Goal: Task Accomplishment & Management: Complete application form

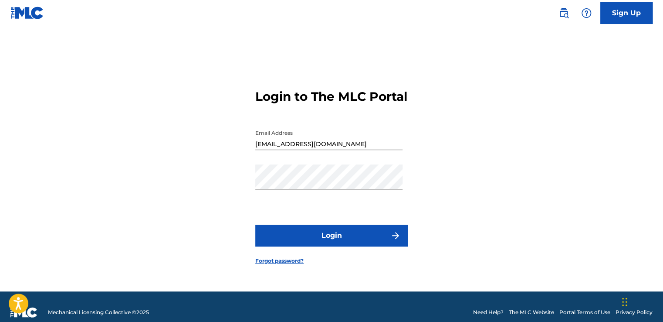
click at [448, 153] on div "Login to The MLC Portal Email Address [EMAIL_ADDRESS][DOMAIN_NAME] Password Log…" at bounding box center [332, 169] width 610 height 243
click at [459, 143] on div "Login to The MLC Portal Email Address [EMAIL_ADDRESS][DOMAIN_NAME] Password Log…" at bounding box center [332, 169] width 610 height 243
click at [332, 240] on button "Login" at bounding box center [331, 235] width 153 height 22
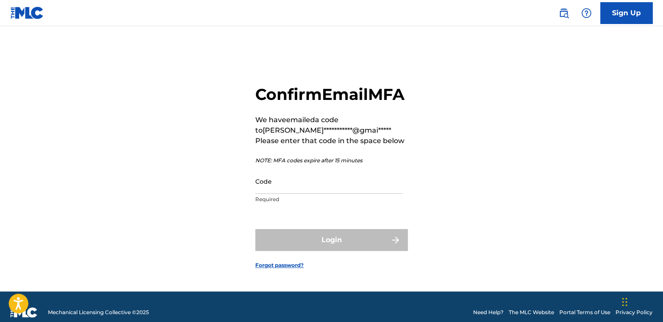
click at [320, 194] on input "Code" at bounding box center [328, 181] width 147 height 25
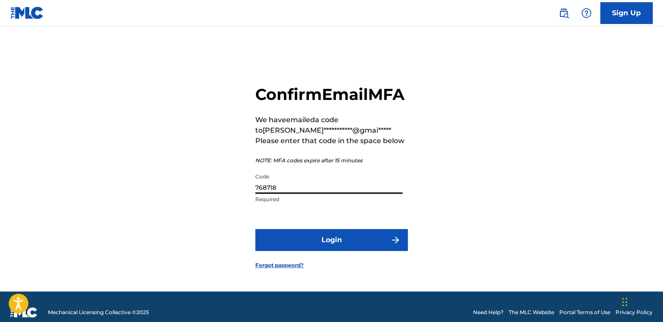
type input "768718"
click at [326, 251] on button "Login" at bounding box center [331, 240] width 153 height 22
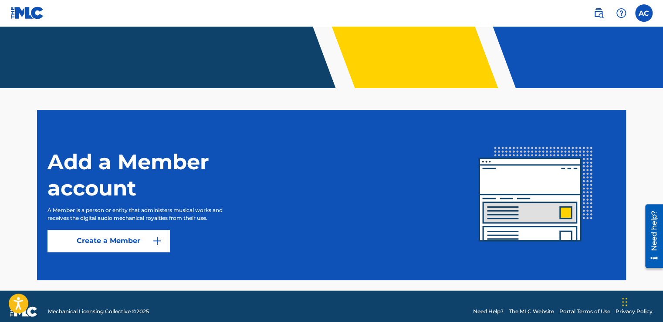
scroll to position [178, 0]
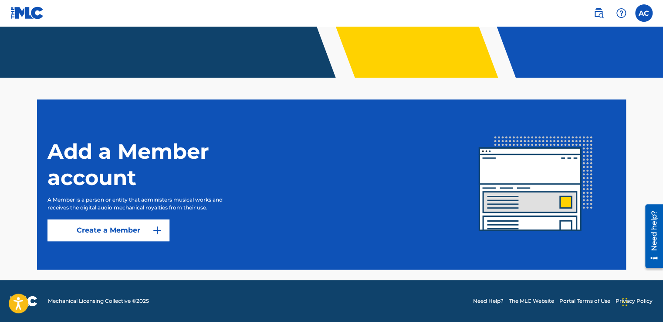
click at [146, 231] on link "Create a Member" at bounding box center [109, 230] width 122 height 22
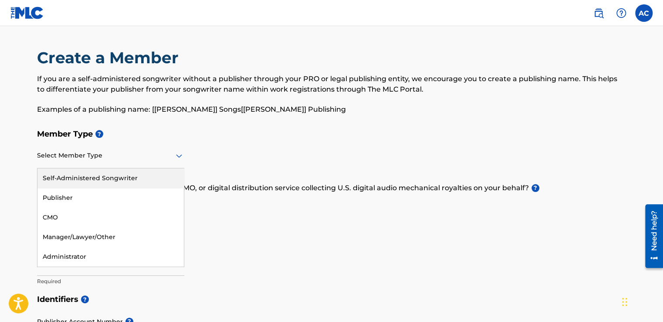
click at [155, 156] on div at bounding box center [110, 155] width 147 height 11
click at [138, 175] on div "Self-Administered Songwriter" at bounding box center [110, 178] width 146 height 20
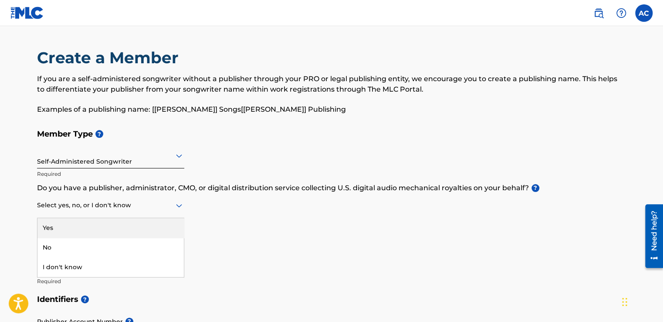
click at [169, 205] on div at bounding box center [110, 205] width 147 height 11
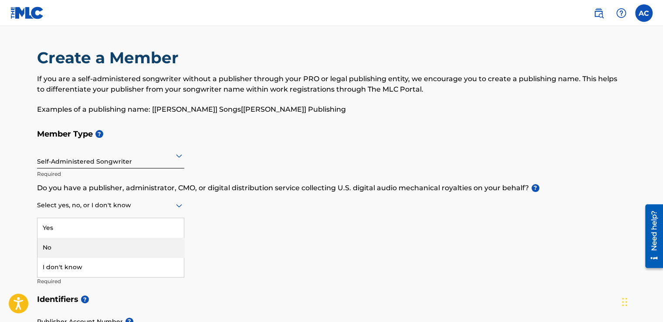
click at [134, 244] on div "No" at bounding box center [110, 248] width 146 height 20
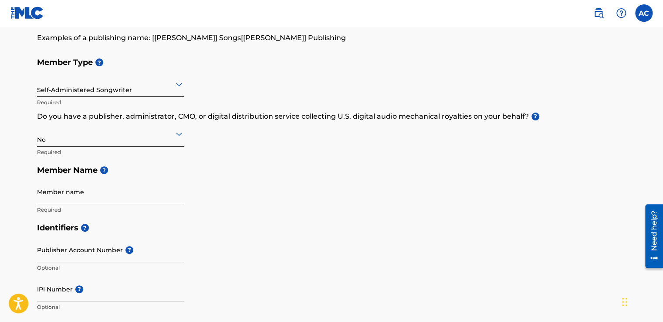
scroll to position [87, 0]
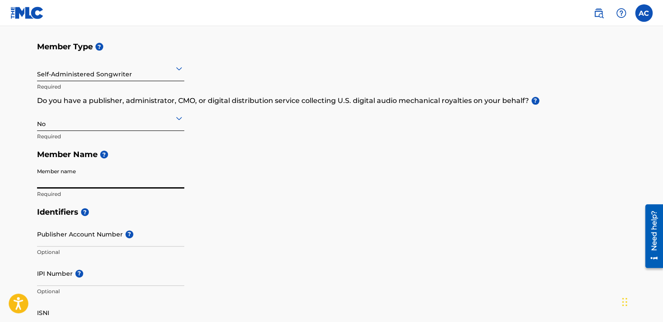
click at [93, 176] on input "Member name" at bounding box center [110, 175] width 147 height 25
click at [96, 182] on input "[PERSON_NAME]" at bounding box center [110, 175] width 147 height 25
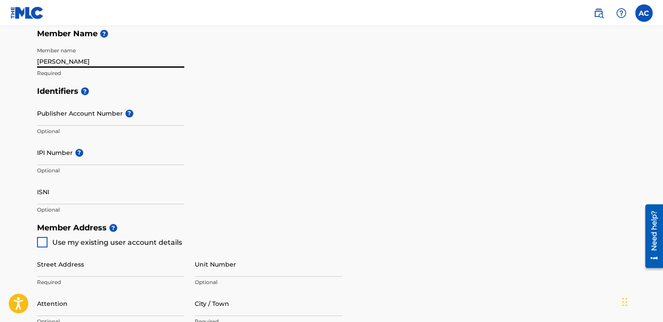
scroll to position [218, 0]
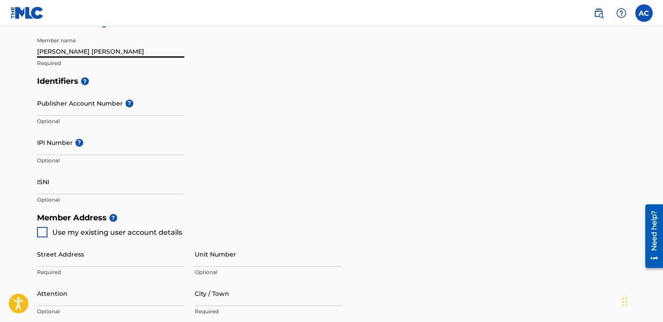
type input "[PERSON_NAME] [PERSON_NAME]"
click at [58, 145] on input "IPI Number ?" at bounding box center [110, 142] width 147 height 25
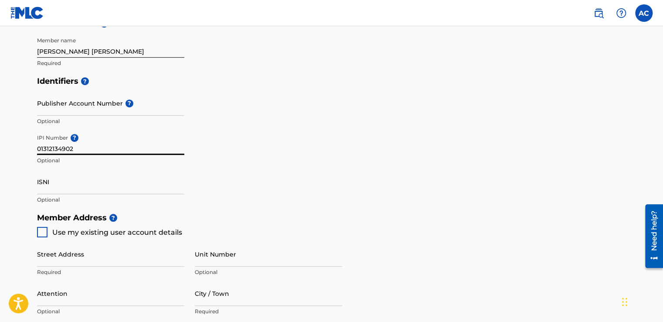
type input "01312134902"
click at [330, 212] on h5 "Member Address ?" at bounding box center [331, 217] width 589 height 19
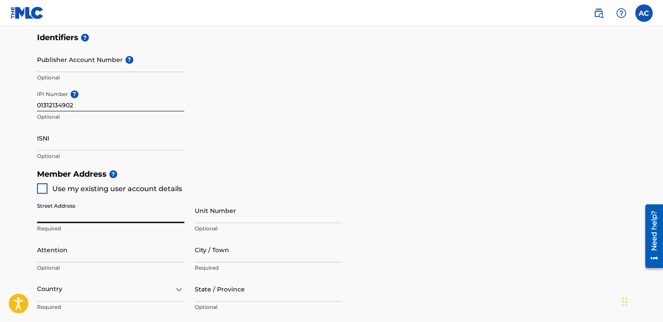
click at [84, 211] on input "Street Address" at bounding box center [110, 210] width 147 height 25
type input "[STREET_ADDRESS]"
click at [224, 255] on input "City / Town" at bounding box center [268, 249] width 147 height 25
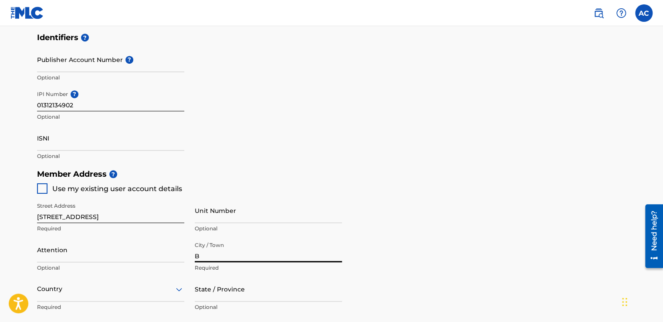
type input "[GEOGRAPHIC_DATA]"
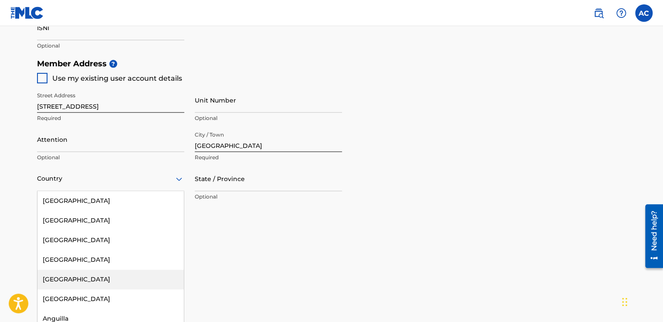
click at [160, 191] on div "223 results available. Use Up and Down to choose options, press Enter to select…" at bounding box center [110, 178] width 147 height 25
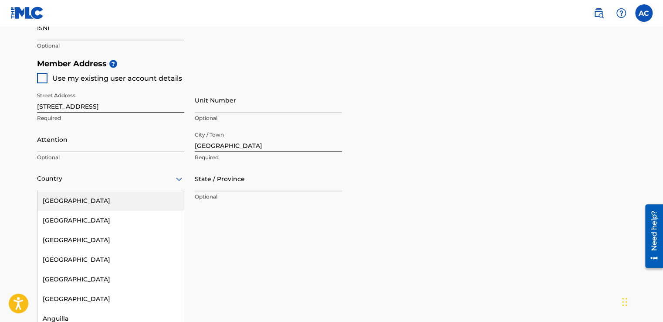
click at [110, 201] on div "[GEOGRAPHIC_DATA]" at bounding box center [110, 201] width 146 height 20
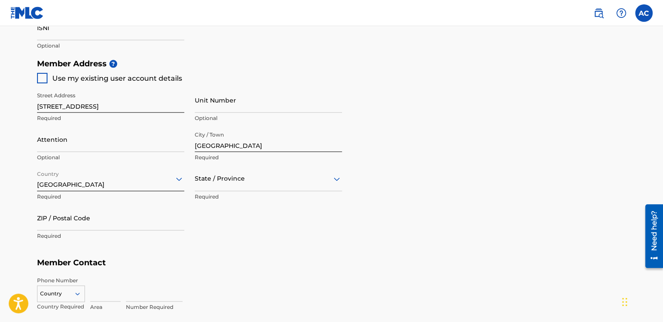
click at [218, 180] on div at bounding box center [268, 178] width 147 height 11
click at [237, 199] on div "[US_STATE]" at bounding box center [268, 201] width 146 height 20
click at [149, 223] on input "ZIP / Postal Code" at bounding box center [110, 217] width 147 height 25
type input "35212"
click at [287, 234] on div "Street Address [STREET_ADDRESS][GEOGRAPHIC_DATA] Unit Number Optional Attention…" at bounding box center [189, 166] width 305 height 166
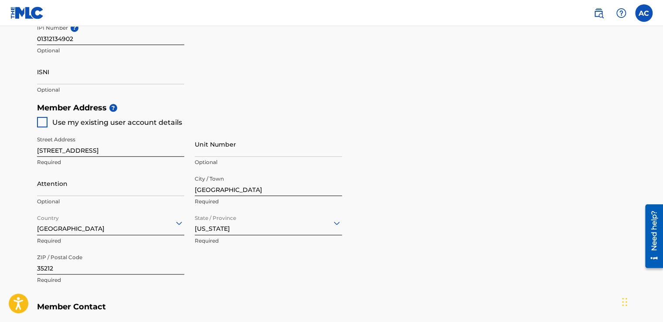
scroll to position [328, 0]
click at [49, 148] on input "[STREET_ADDRESS]" at bounding box center [110, 143] width 147 height 25
click at [45, 149] on input "[STREET_ADDRESS]" at bounding box center [110, 143] width 147 height 25
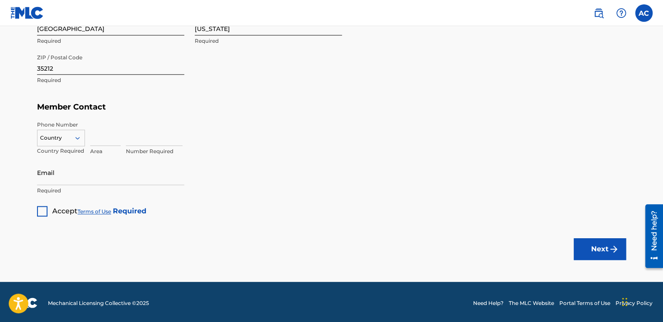
scroll to position [528, 0]
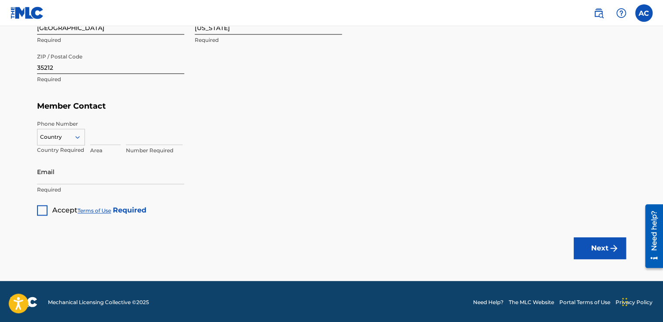
type input "[STREET_ADDRESS]"
click at [65, 133] on div at bounding box center [60, 137] width 47 height 10
click at [58, 150] on div "US, [GEOGRAPHIC_DATA] +1" at bounding box center [60, 159] width 47 height 34
click at [100, 140] on input at bounding box center [105, 132] width 31 height 25
type input "205"
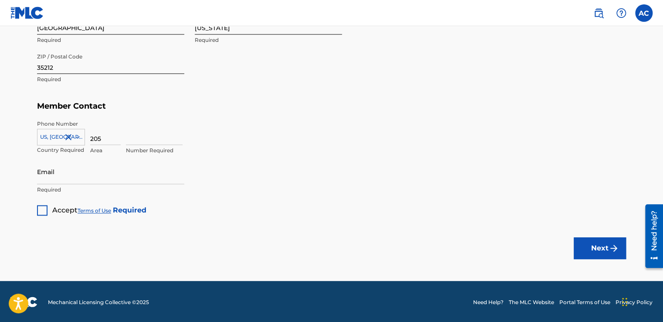
click at [149, 137] on input at bounding box center [154, 132] width 57 height 25
click at [181, 129] on input "5277169" at bounding box center [154, 132] width 57 height 25
type input "5277169"
click at [220, 132] on div "5277169 Number Required" at bounding box center [376, 139] width 500 height 39
click at [94, 180] on input "Email" at bounding box center [110, 171] width 147 height 25
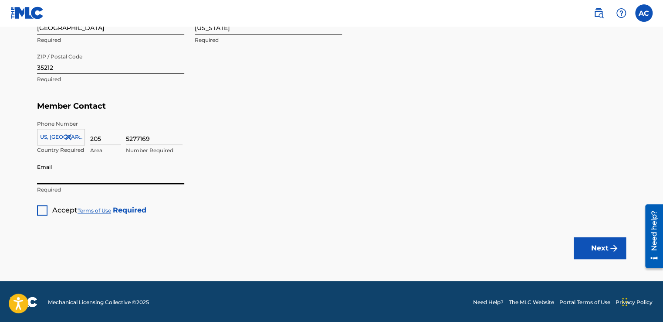
click at [94, 169] on input "Email" at bounding box center [110, 171] width 147 height 25
drag, startPoint x: 7, startPoint y: 152, endPoint x: 27, endPoint y: 163, distance: 23.8
click at [56, 177] on input "Email" at bounding box center [110, 171] width 147 height 25
type input "[EMAIL_ADDRESS][DOMAIN_NAME]"
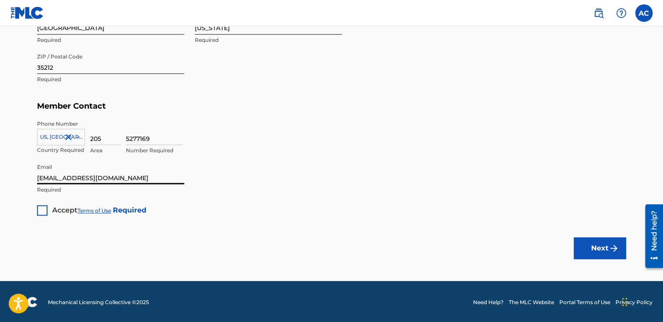
click at [44, 210] on div at bounding box center [42, 210] width 10 height 10
click at [605, 244] on button "Next" at bounding box center [600, 248] width 52 height 22
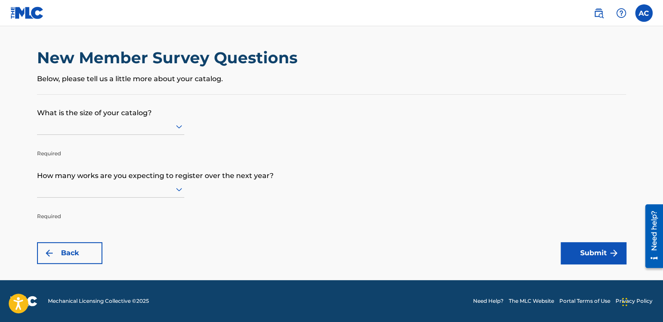
click at [158, 126] on div at bounding box center [110, 126] width 147 height 11
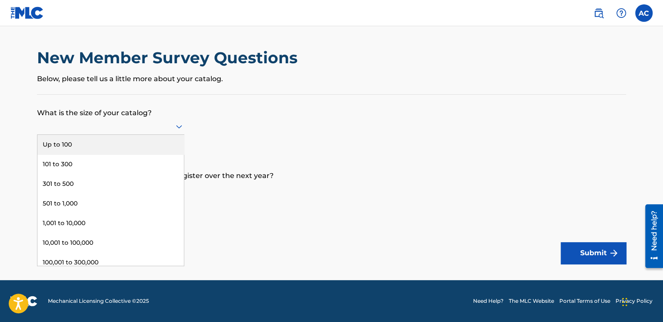
click at [227, 121] on form "What is the size of your catalog? 9 results available. Use Up and Down to choos…" at bounding box center [331, 179] width 589 height 169
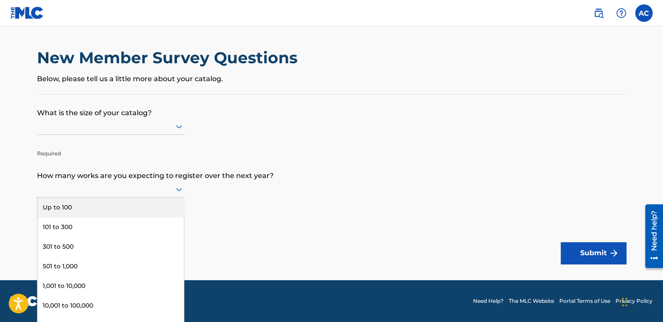
click at [183, 188] on icon at bounding box center [179, 189] width 10 height 10
click at [153, 200] on div "Up to 100" at bounding box center [110, 207] width 146 height 20
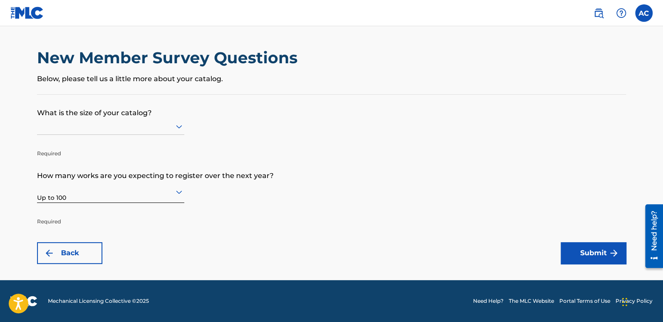
click at [171, 131] on div at bounding box center [110, 126] width 147 height 11
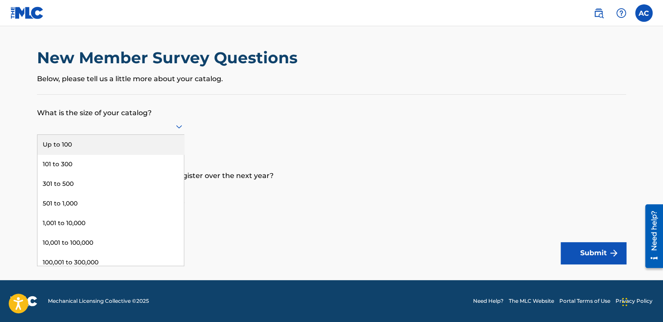
click at [161, 146] on div "Up to 100" at bounding box center [110, 145] width 146 height 20
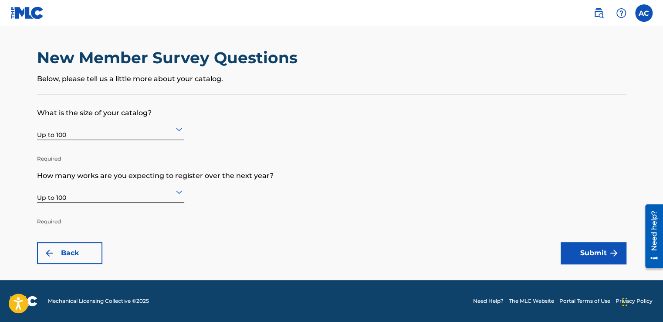
click at [70, 219] on p "Required" at bounding box center [110, 214] width 147 height 21
click at [585, 253] on button "Submit" at bounding box center [593, 253] width 65 height 22
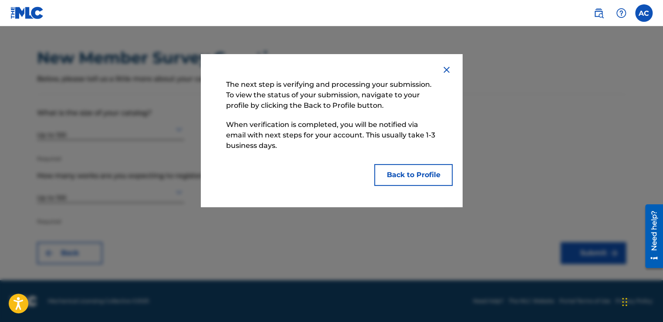
click at [411, 175] on button "Back to Profile" at bounding box center [413, 175] width 78 height 22
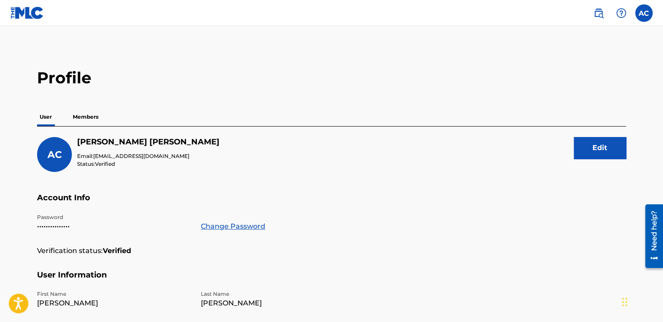
click at [76, 122] on p "Members" at bounding box center [85, 117] width 31 height 18
